Goal: Information Seeking & Learning: Learn about a topic

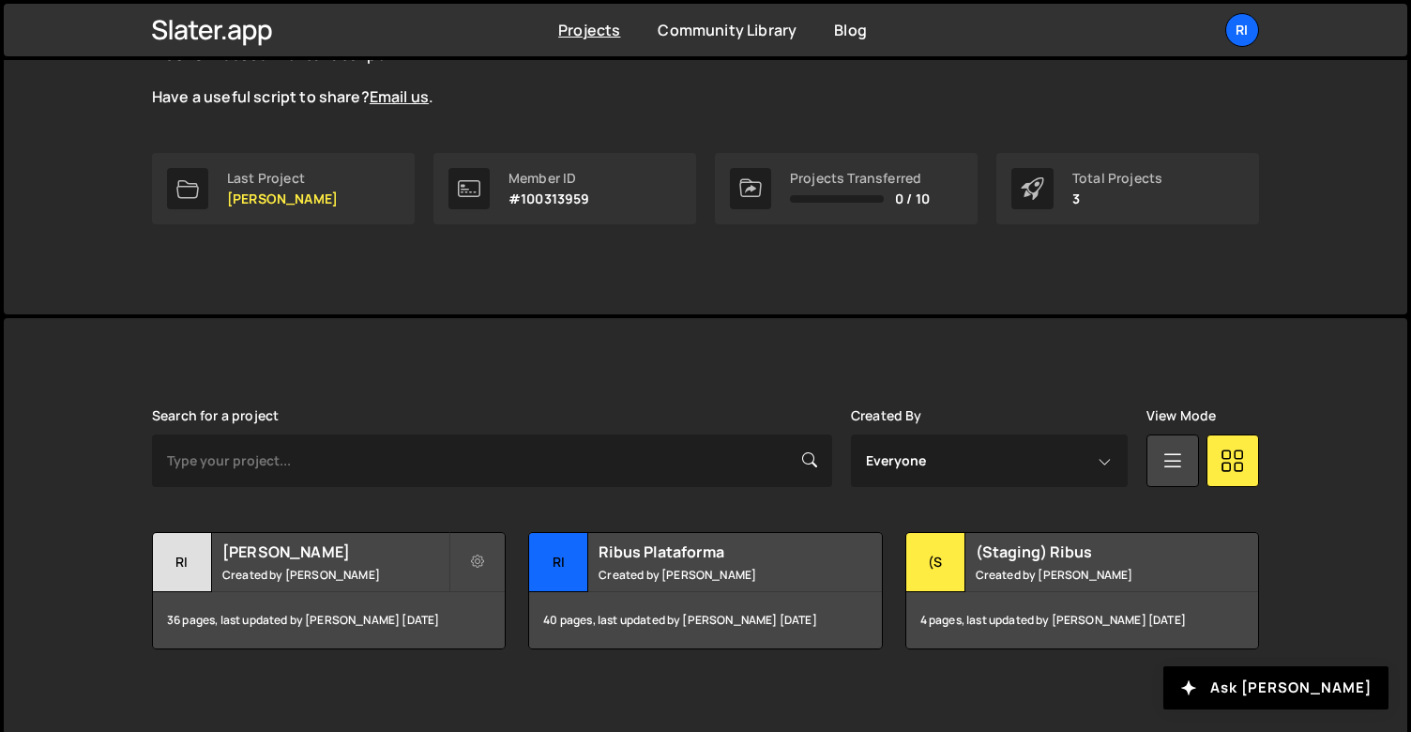
scroll to position [234, 0]
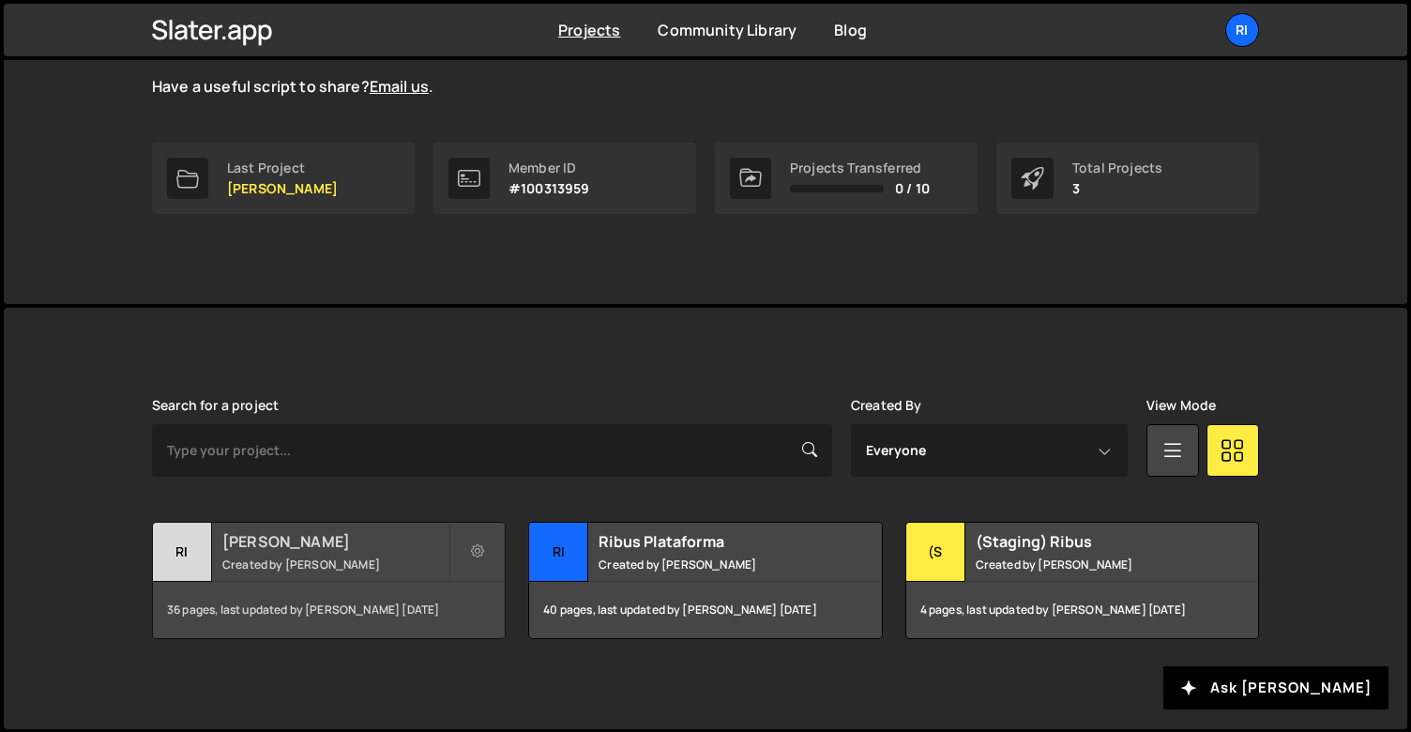
click at [387, 541] on h2 "[PERSON_NAME]" at bounding box center [335, 541] width 226 height 21
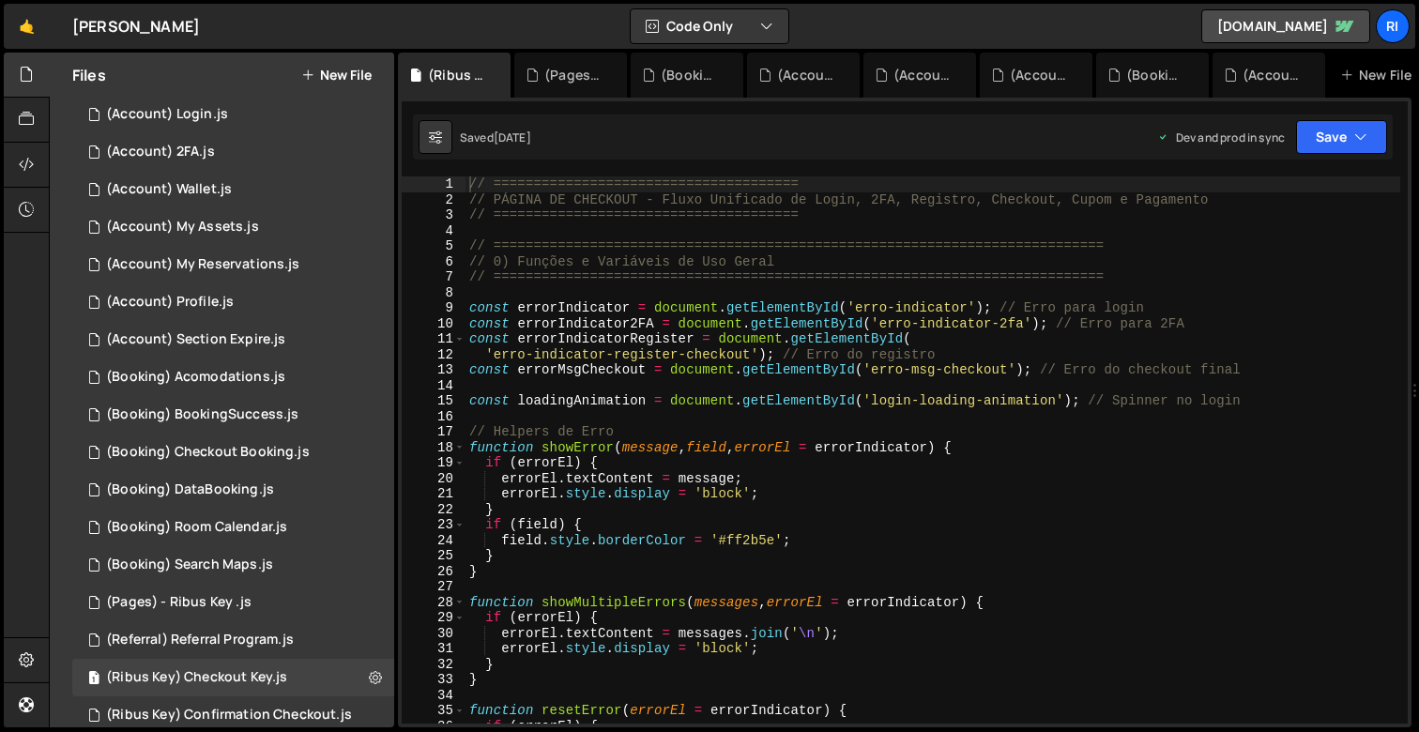
scroll to position [41, 0]
click at [249, 358] on div "1 (Booking) Acomodations.js 0" at bounding box center [233, 376] width 322 height 38
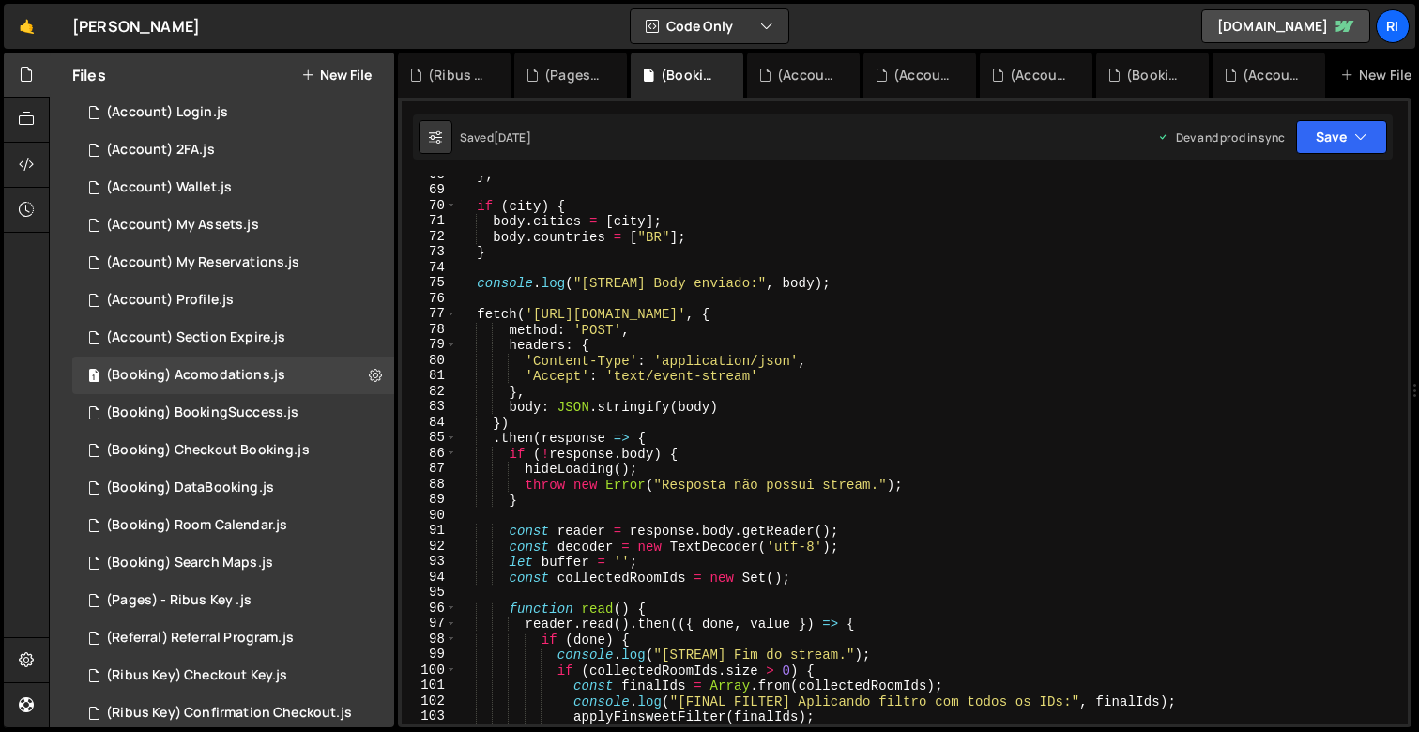
scroll to position [1047, 0]
type textarea "let buffer = '';"
click at [865, 564] on div "} ; if ( city ) { body . cities = [ city ] ; body . countries = [ "BR" ] ; } co…" at bounding box center [928, 456] width 943 height 578
click at [998, 296] on div "} ; if ( city ) { body . cities = [ city ] ; body . countries = [ "BR" ] ; } co…" at bounding box center [928, 456] width 943 height 578
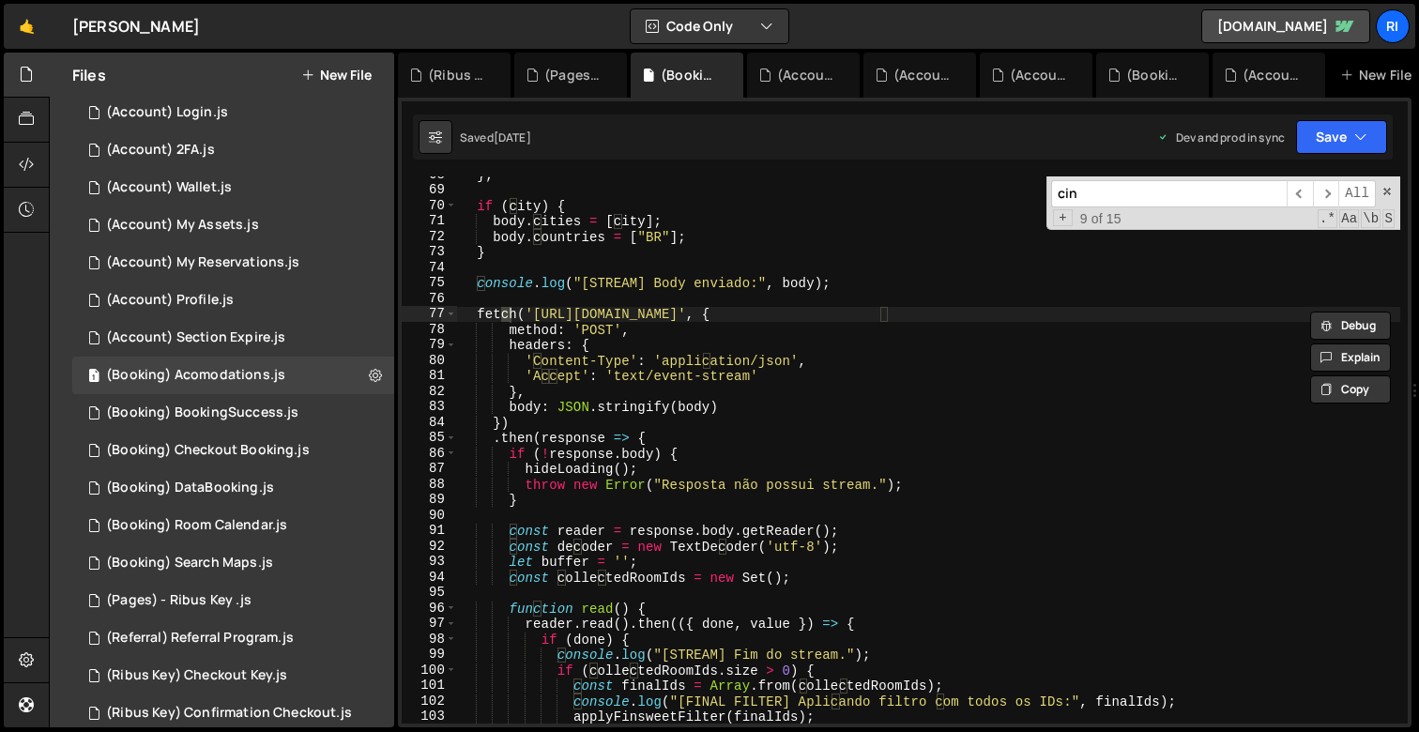
scroll to position [1925, 0]
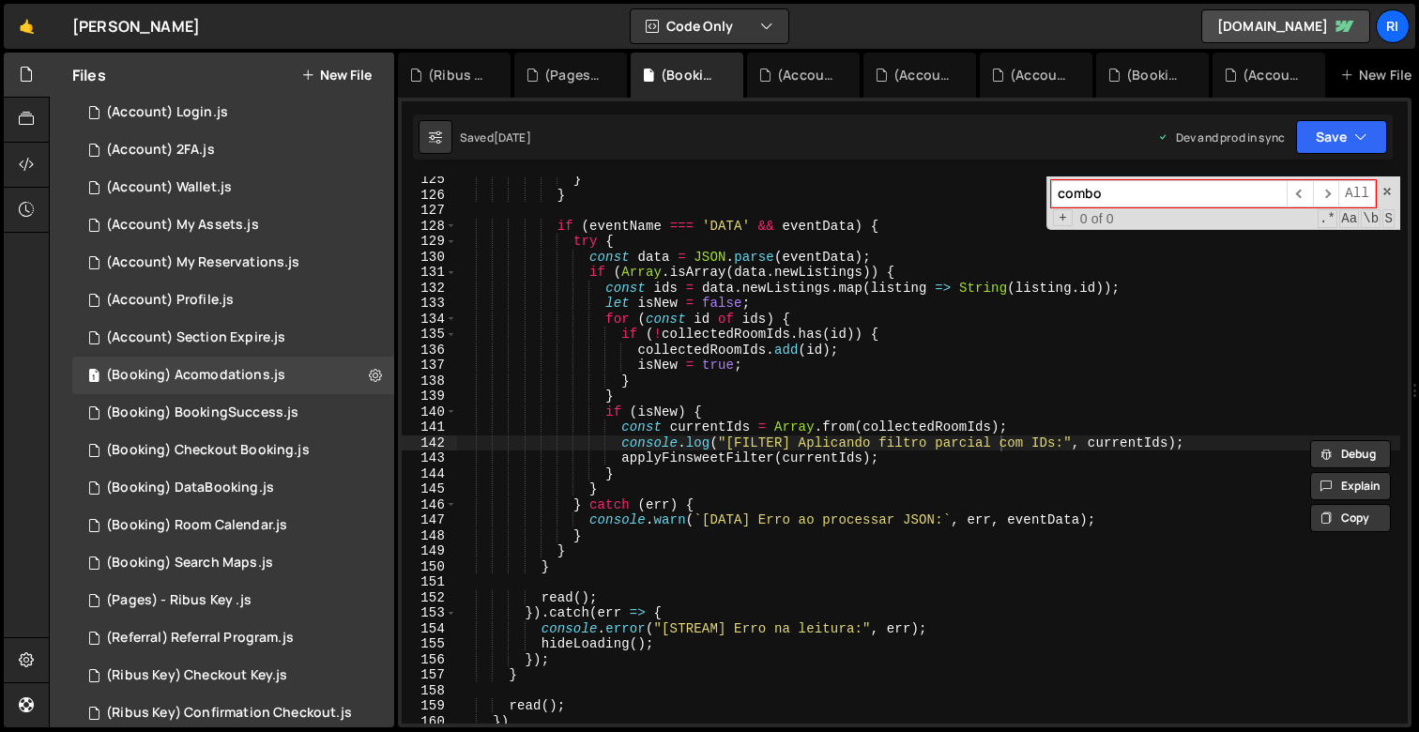
type input "combo"
type textarea "console.log("[FILTER] Aplicando filtro parcial com IDs:", currentIds);"
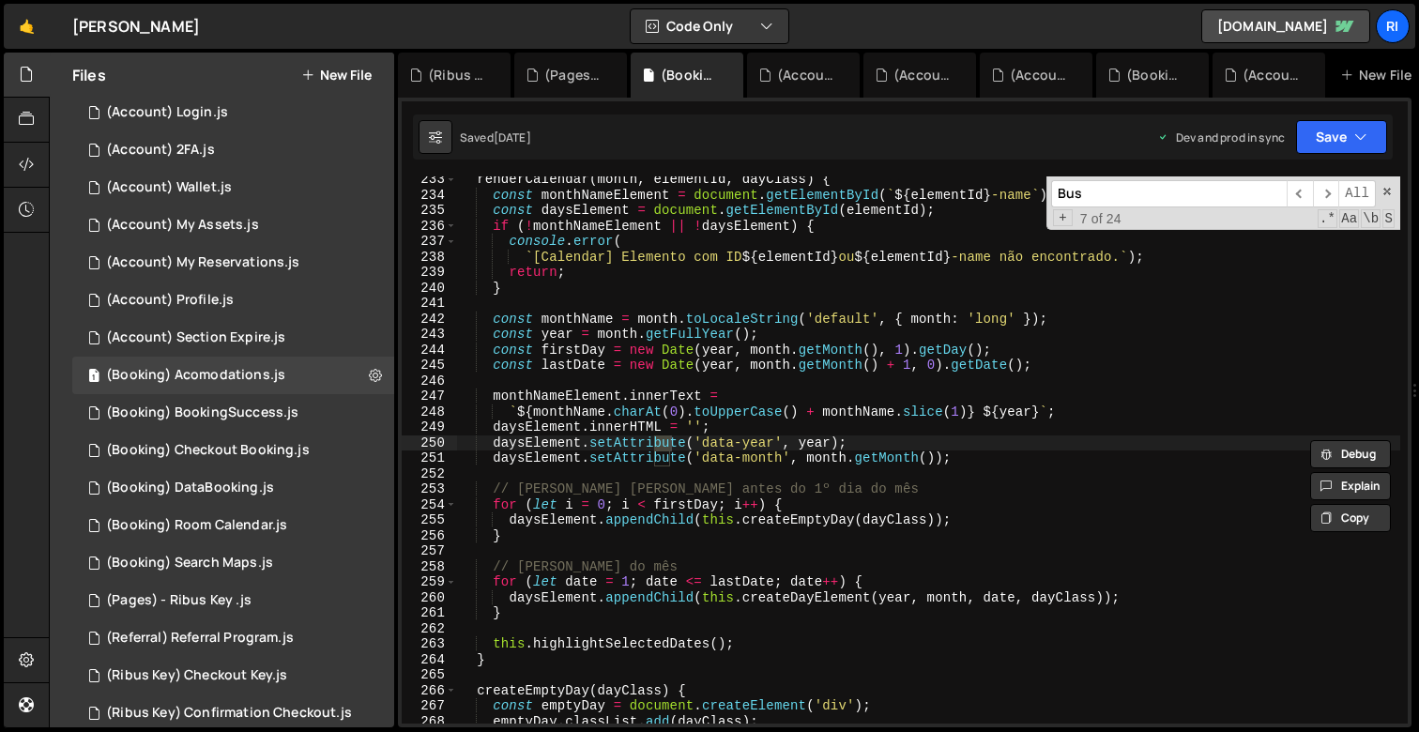
scroll to position [252, 0]
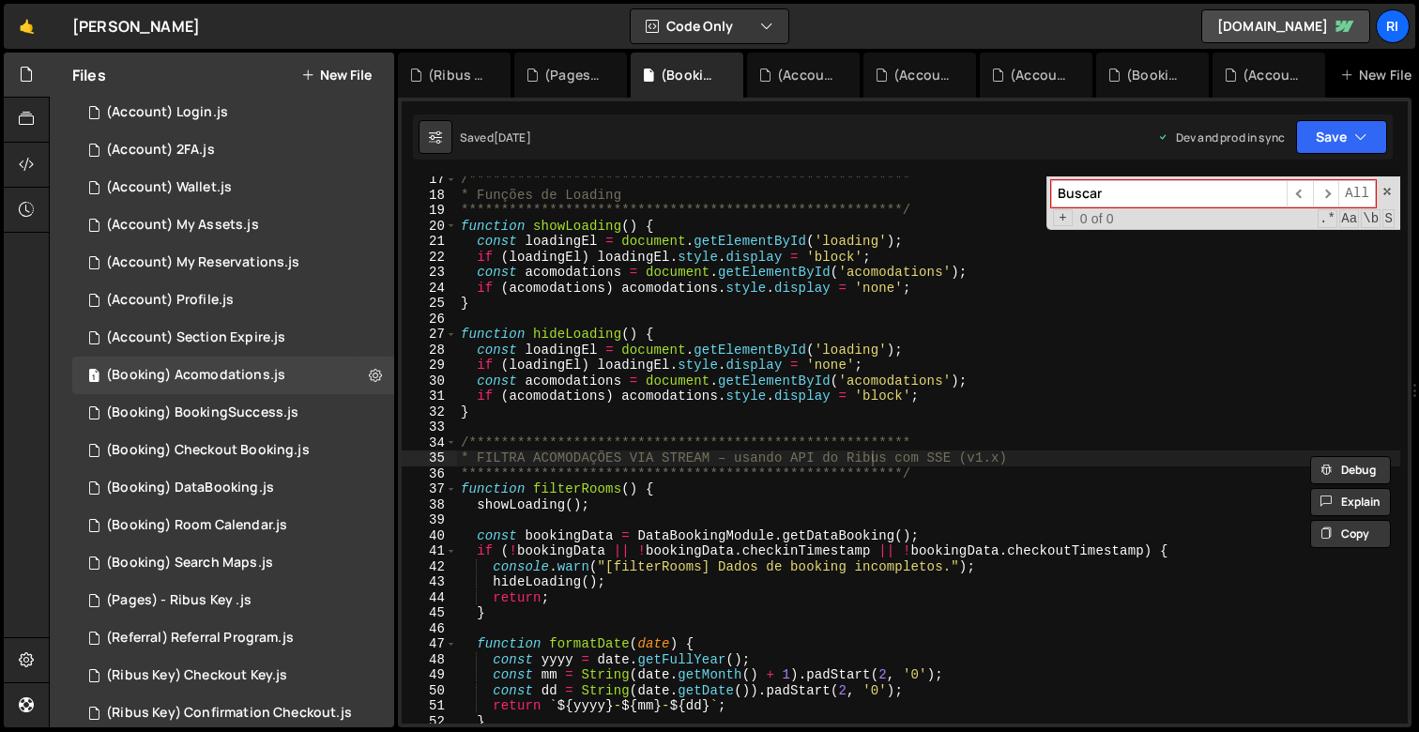
type input "Buscar"
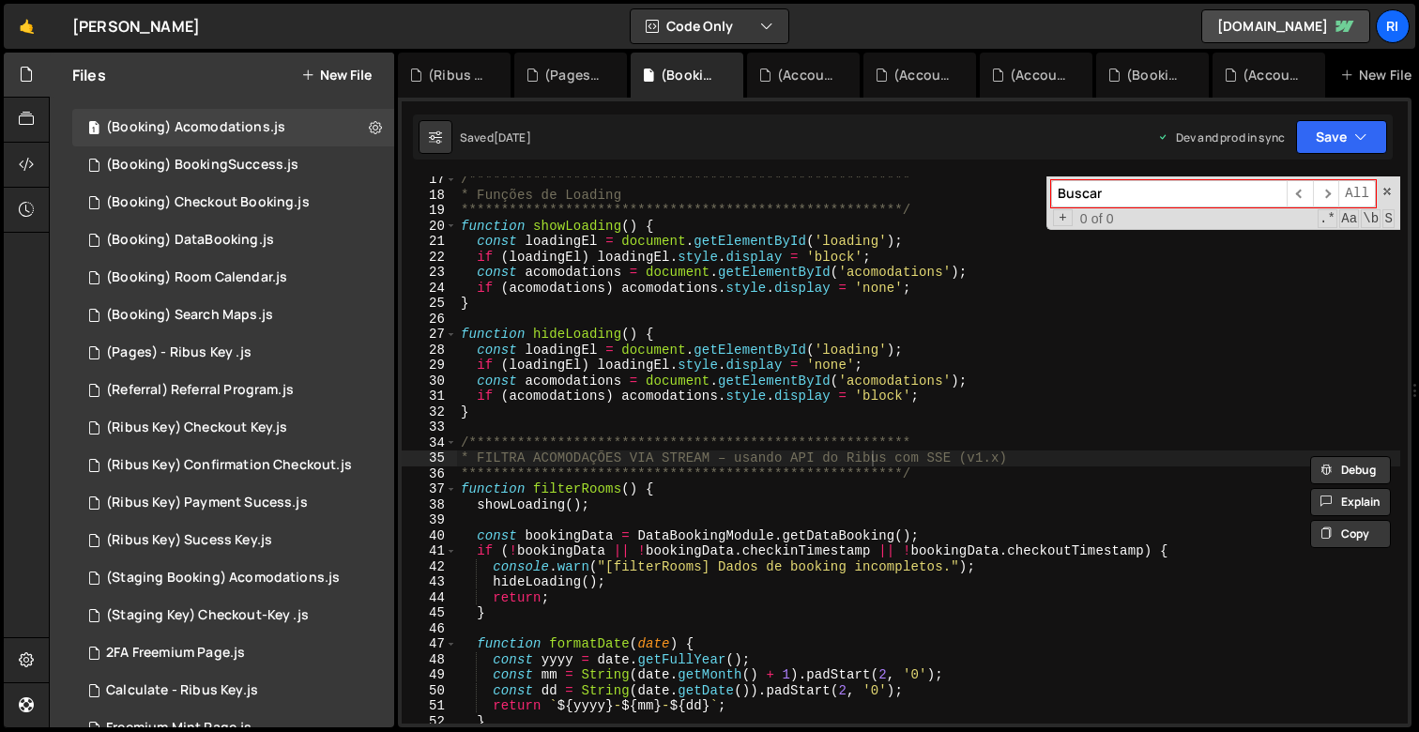
scroll to position [236, 0]
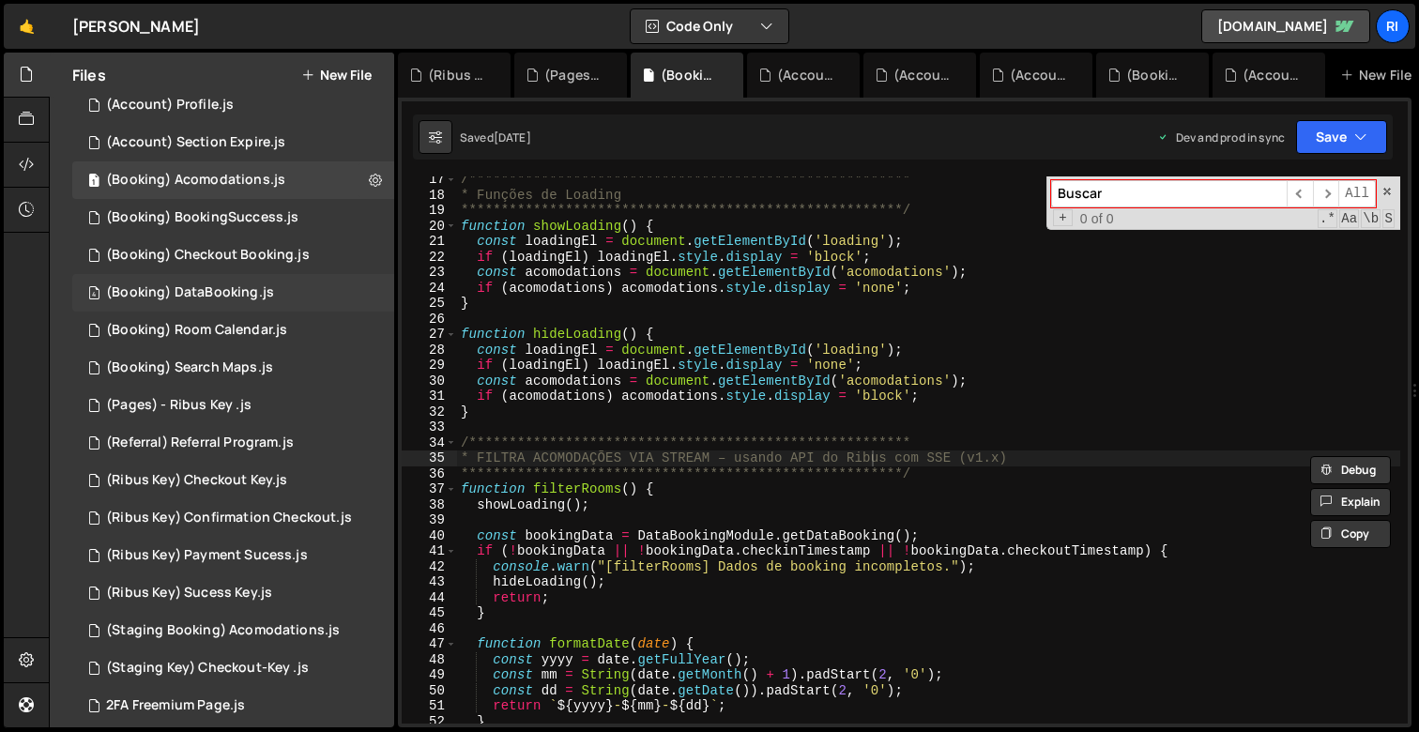
click at [175, 281] on div "4 (Booking) DataBooking.js 0" at bounding box center [233, 293] width 322 height 38
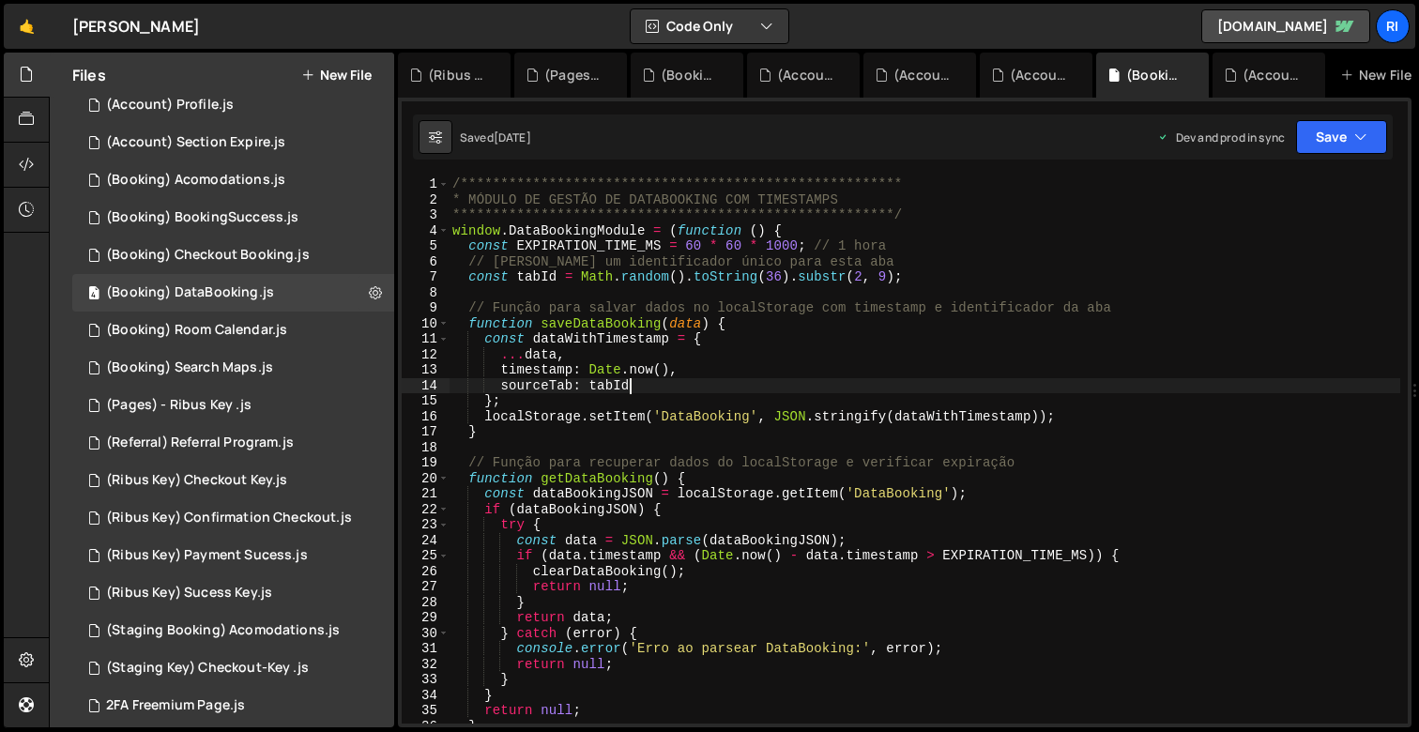
click at [785, 384] on div "**********" at bounding box center [925, 465] width 952 height 578
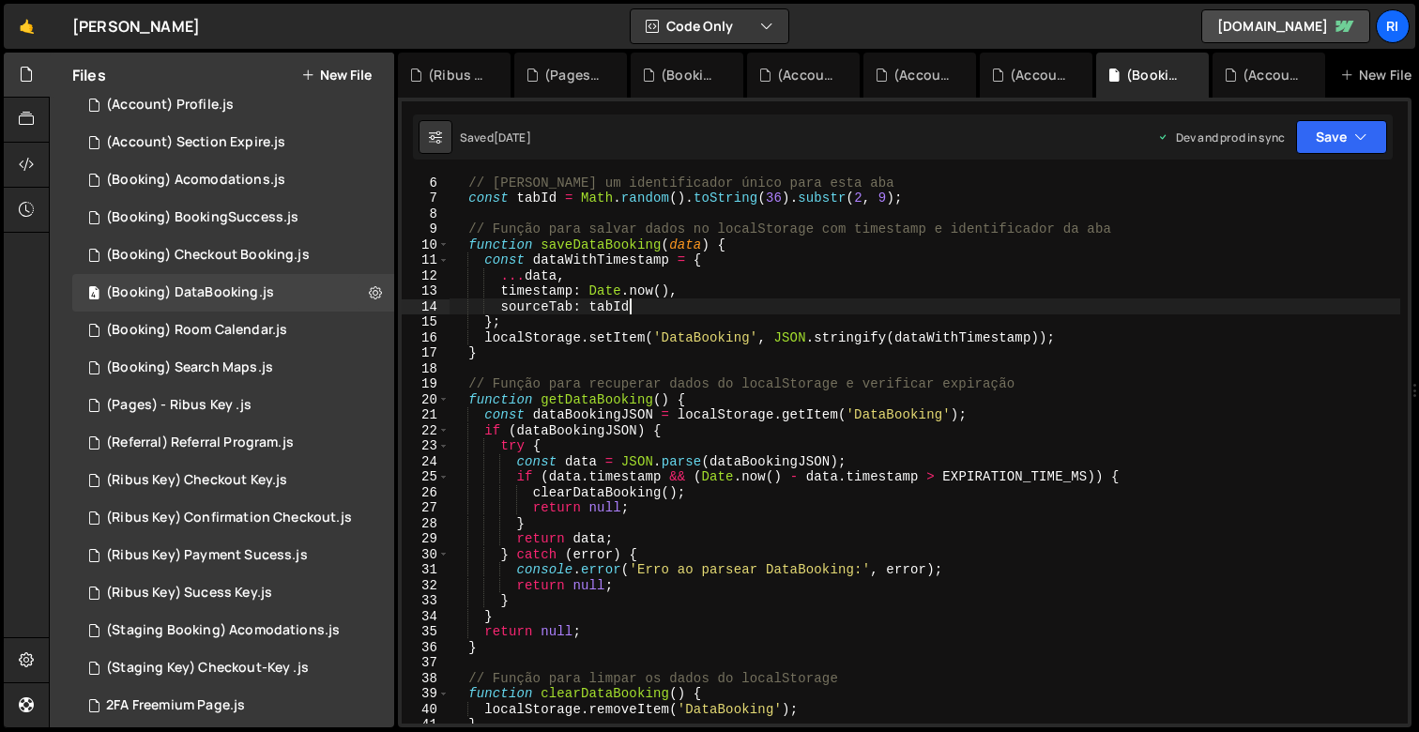
scroll to position [0, 0]
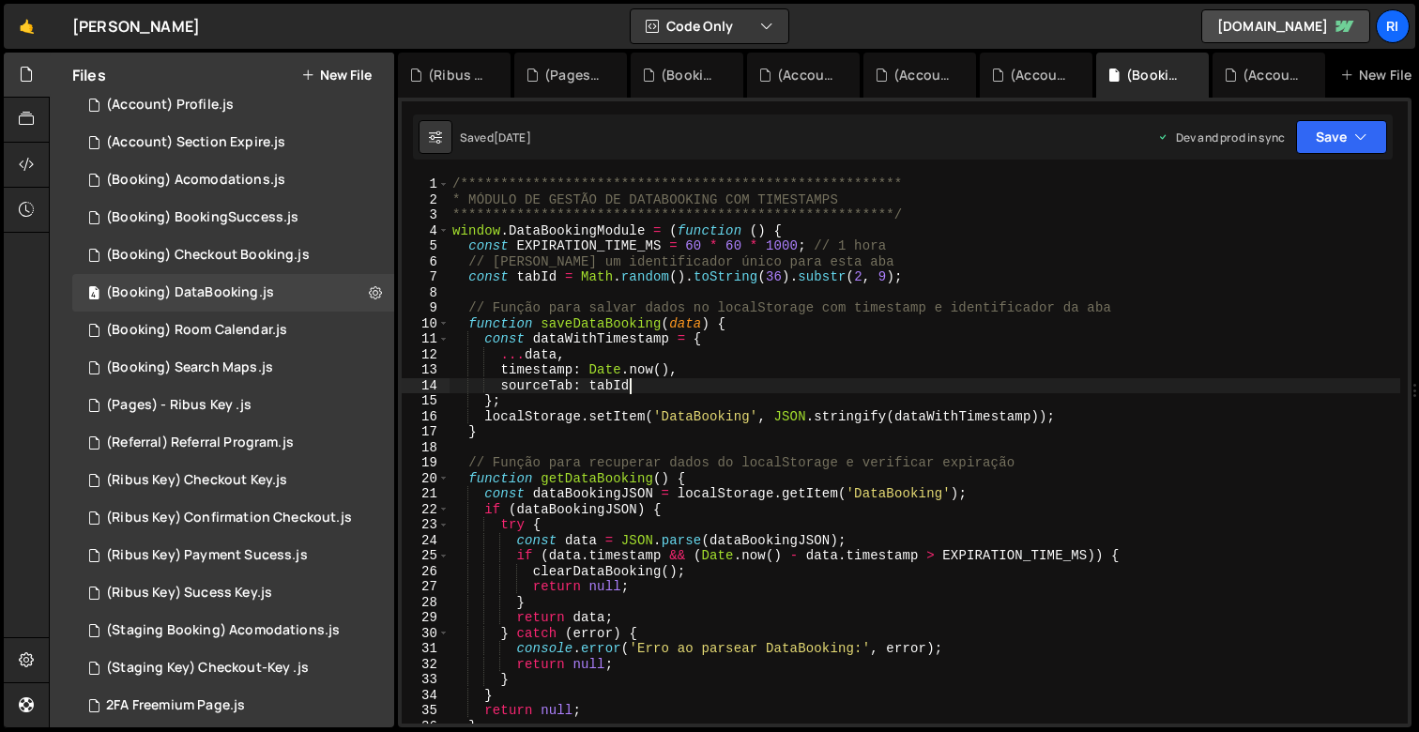
click at [833, 421] on div "**********" at bounding box center [925, 465] width 952 height 578
type textarea "localStorage.setItem('DataBooking', JSON.stringify(dataWithTimestamp));"
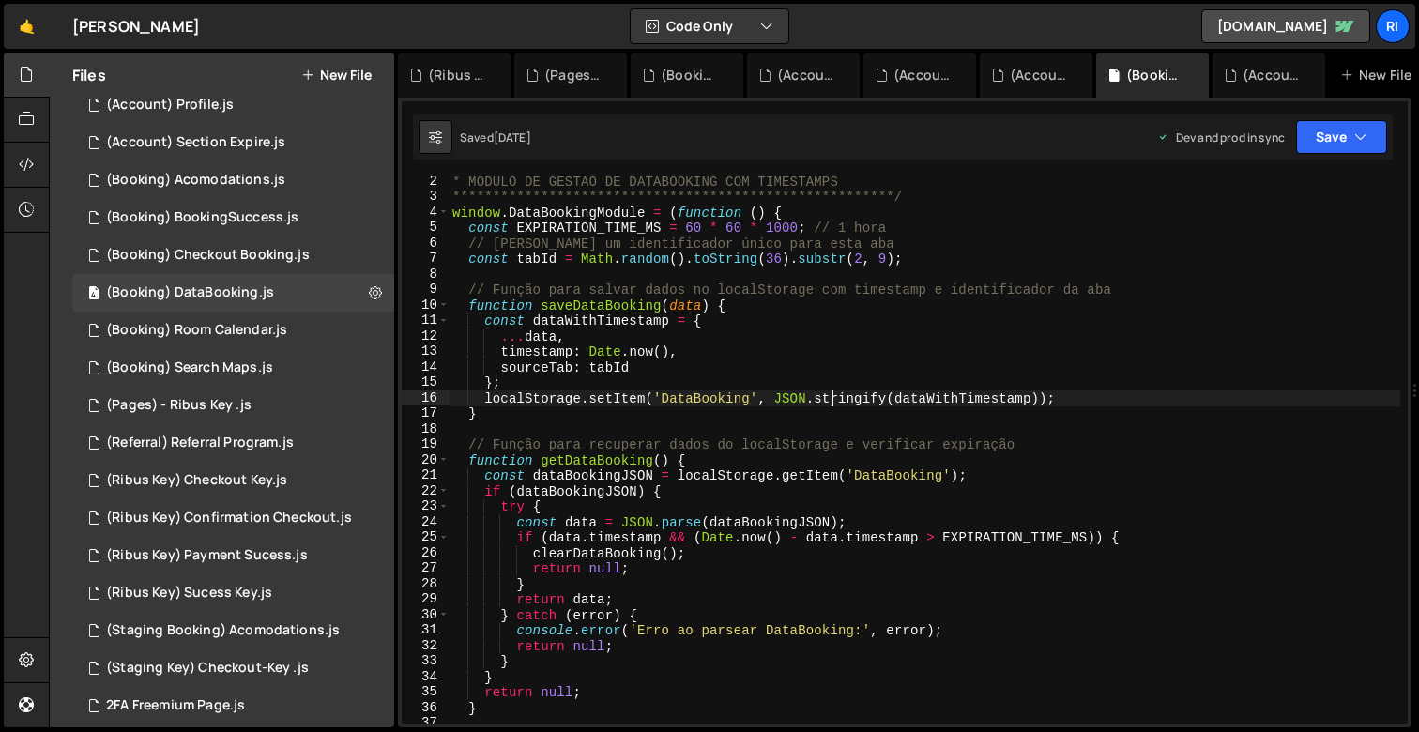
scroll to position [122, 0]
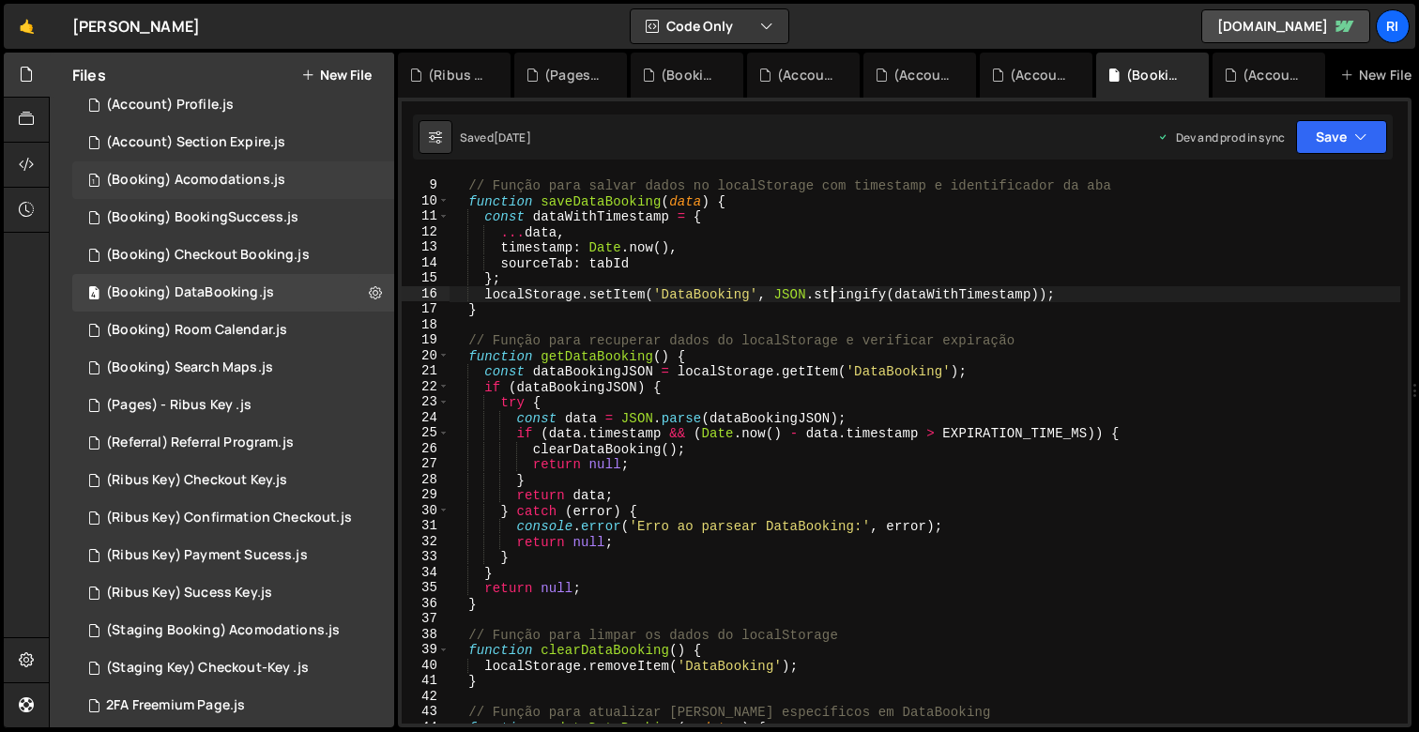
click at [216, 179] on div "(Booking) Acomodations.js" at bounding box center [195, 180] width 179 height 17
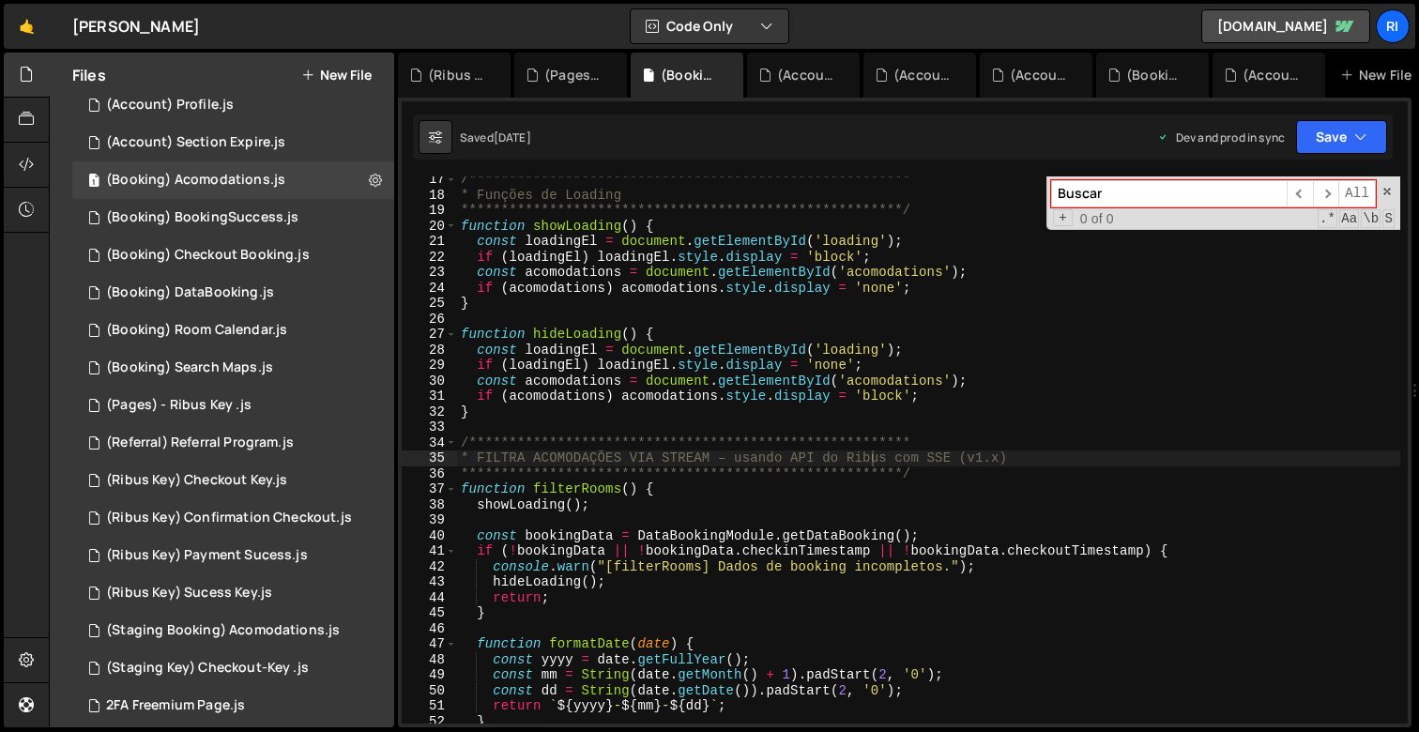
click at [1392, 194] on div "Buscar ​ ​ All Replace All + 0 of 0 .* Aa \b S" at bounding box center [1223, 202] width 354 height 53
click at [1387, 191] on span at bounding box center [1386, 191] width 13 height 13
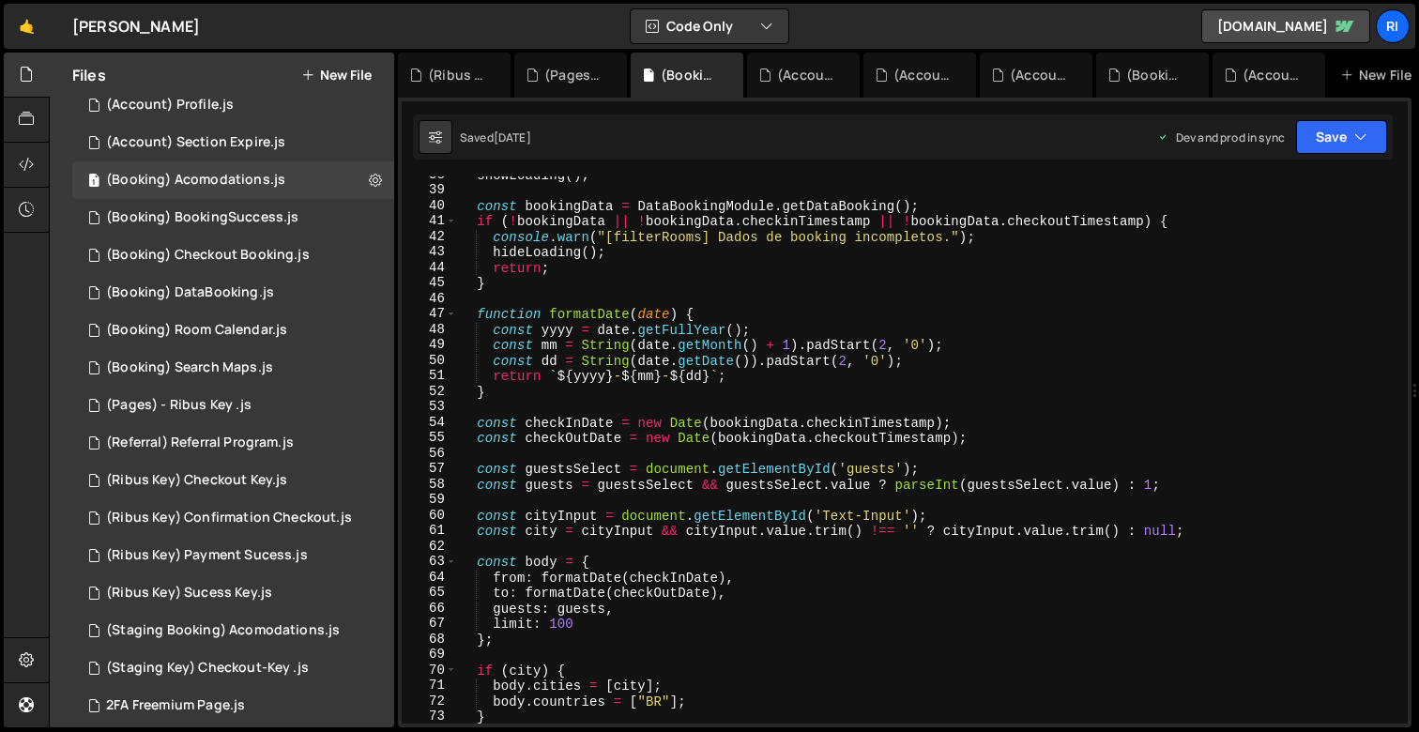
scroll to position [697, 0]
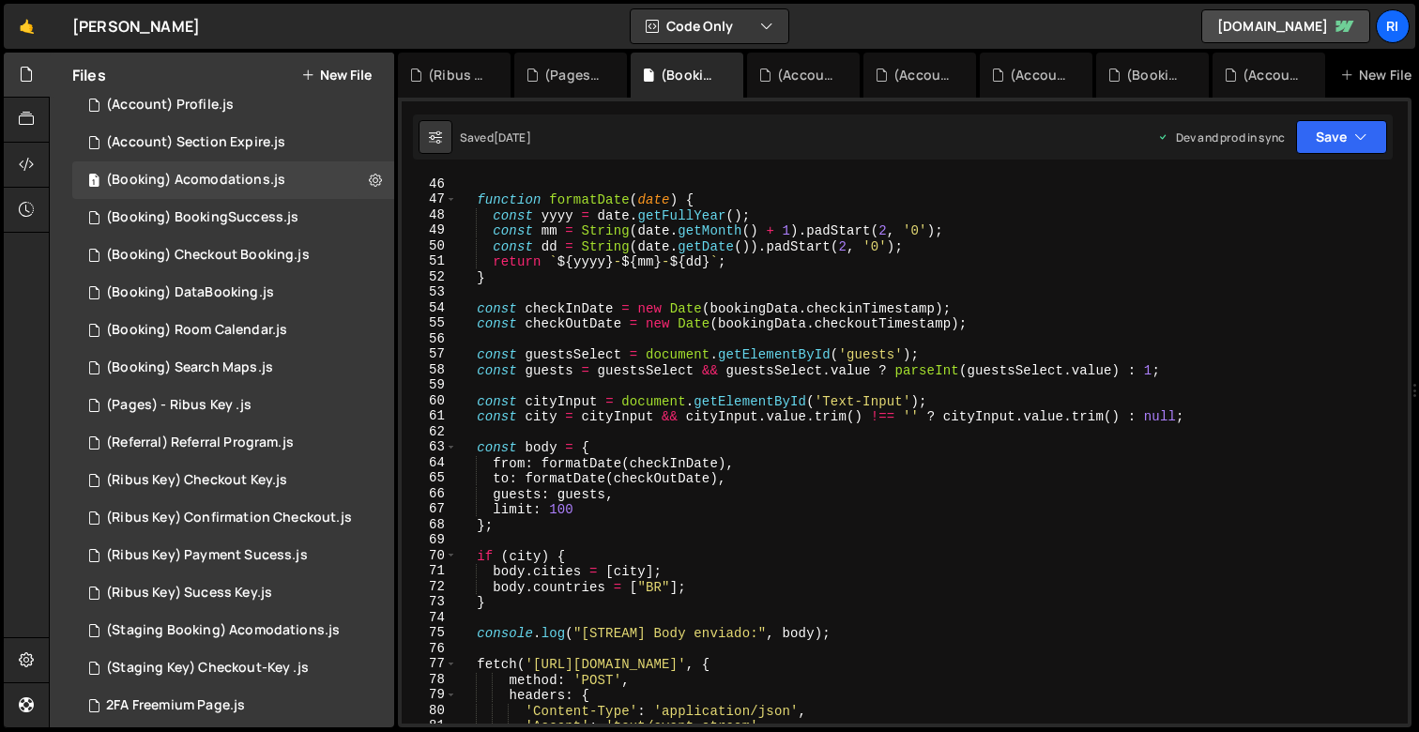
click at [1069, 451] on div "function formatDate ( date ) { const yyyy = date . getFullYear ( ) ; const mm =…" at bounding box center [928, 465] width 943 height 578
type textarea "const body = {"
